Goal: Task Accomplishment & Management: Manage account settings

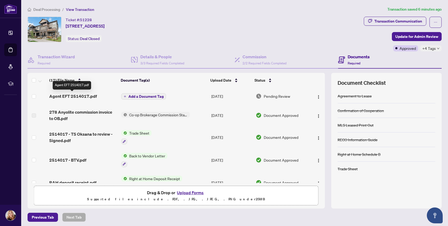
click at [82, 96] on span "Agent EFT 2514017.pdf" at bounding box center [73, 96] width 48 height 6
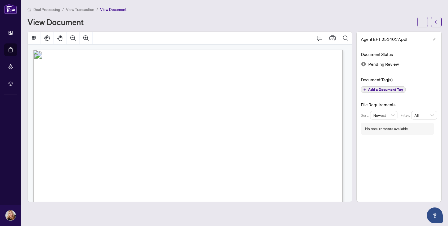
drag, startPoint x: 303, startPoint y: 88, endPoint x: 321, endPoint y: 87, distance: 18.0
click at [321, 50] on p "Right at Home Realty PAID BY E.F.T. [DATE] One Thousand Seventy Three and 50/10…" at bounding box center [329, 50] width 592 height 0
drag, startPoint x: 302, startPoint y: 125, endPoint x: 328, endPoint y: 125, distance: 25.7
click at [328, 50] on p "Right at Home Realty PAID BY E.F.T. [DATE] One Thousand Seventy Three and 50/10…" at bounding box center [329, 50] width 592 height 0
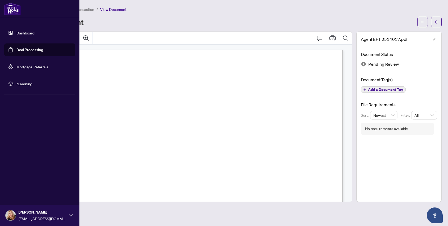
click at [28, 51] on link "Deal Processing" at bounding box center [29, 49] width 27 height 5
